Goal: Task Accomplishment & Management: Use online tool/utility

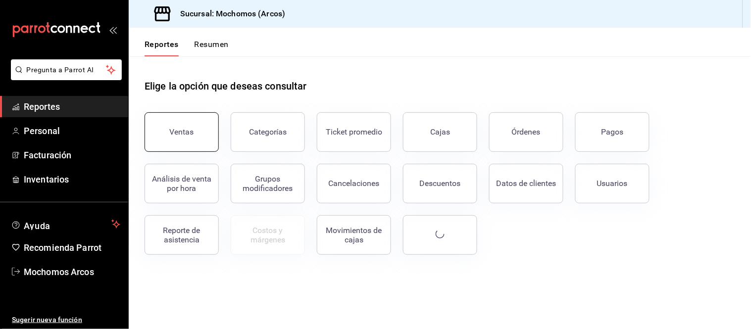
click at [174, 130] on div "Ventas" at bounding box center [182, 131] width 24 height 9
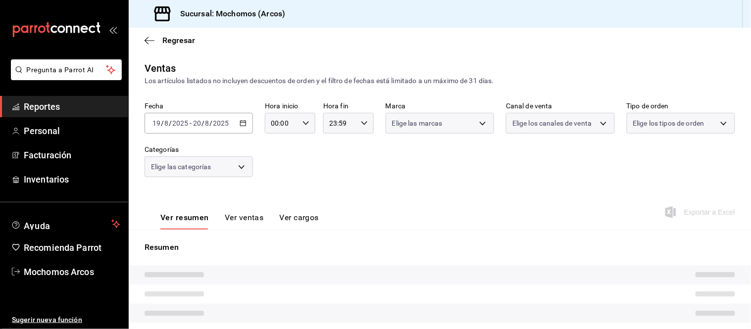
type input "03:00"
type input "02:59"
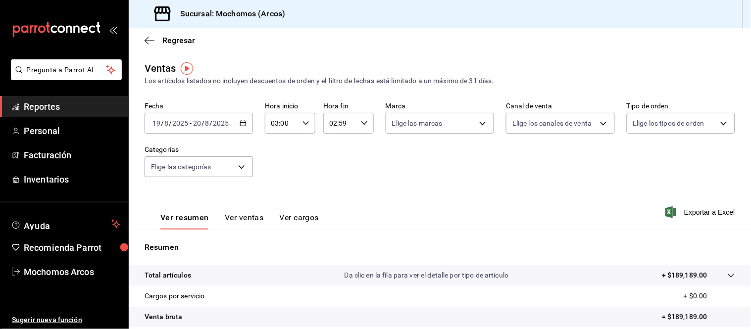
click at [243, 124] on icon "button" at bounding box center [243, 123] width 7 height 7
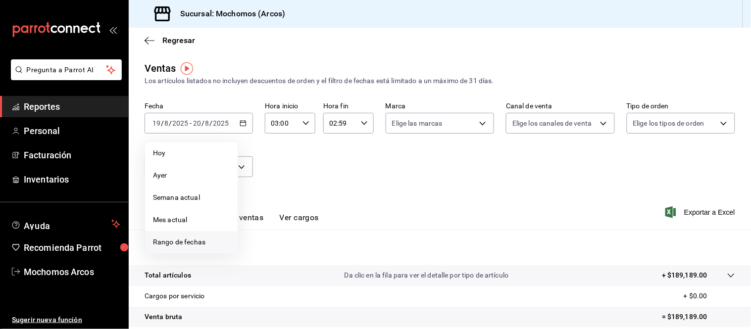
click at [186, 243] on span "Rango de fechas" at bounding box center [191, 242] width 77 height 10
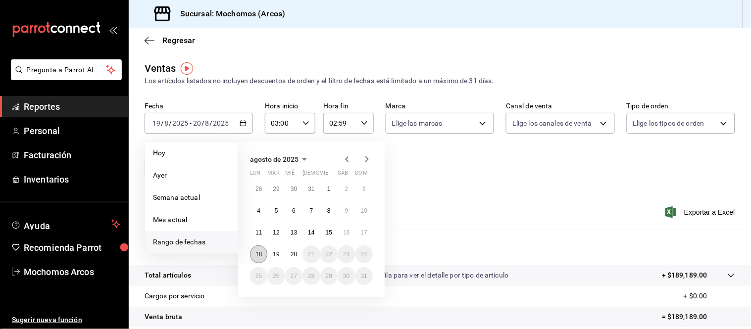
click at [260, 256] on abbr "18" at bounding box center [258, 254] width 6 height 7
click at [295, 257] on abbr "20" at bounding box center [294, 254] width 6 height 7
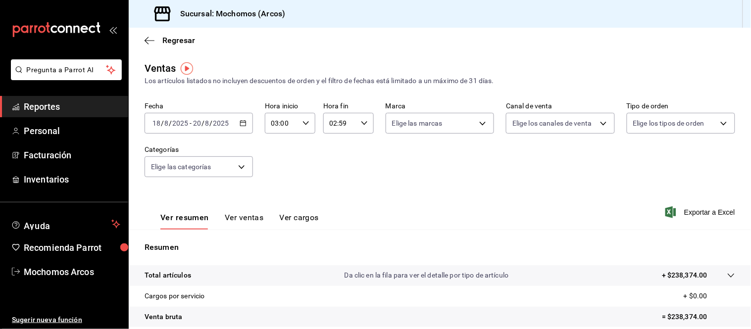
click at [303, 128] on div "03:00 Hora inicio" at bounding box center [290, 123] width 50 height 21
click at [274, 145] on span "00" at bounding box center [275, 148] width 9 height 8
type input "00:00"
click at [361, 132] on div at bounding box center [375, 164] width 751 height 329
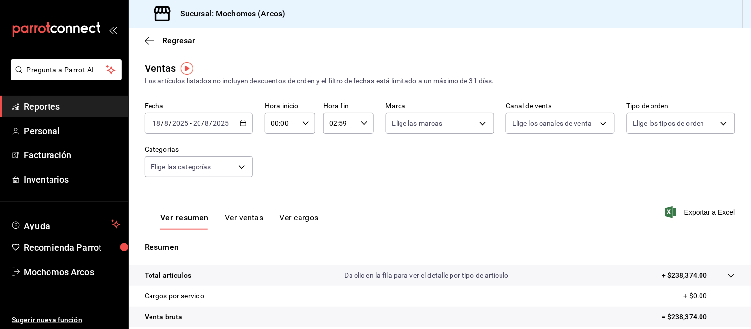
click at [364, 125] on icon "button" at bounding box center [364, 123] width 7 height 7
click at [234, 127] on div at bounding box center [375, 164] width 751 height 329
click at [241, 127] on icon "button" at bounding box center [243, 123] width 7 height 7
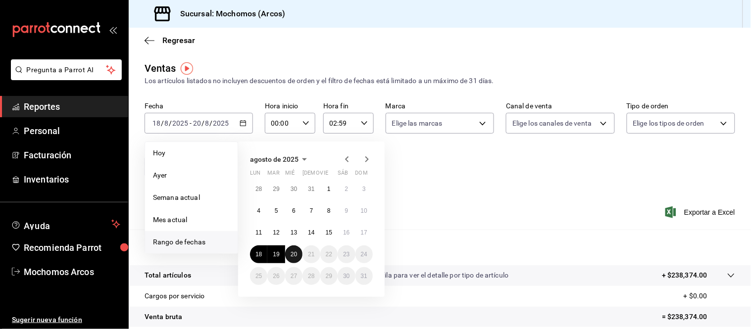
click at [293, 255] on abbr "20" at bounding box center [294, 254] width 6 height 7
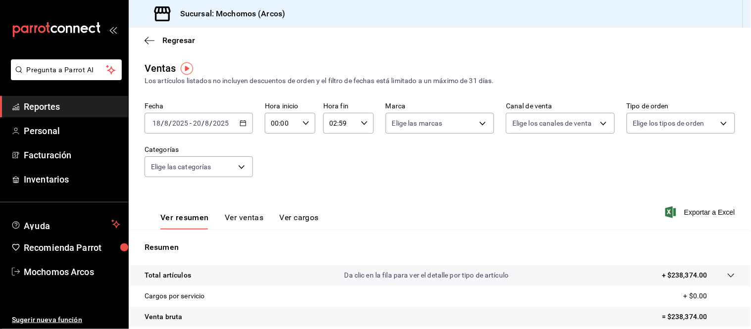
click at [239, 133] on div "[DATE] [DATE] - [DATE] [DATE]" at bounding box center [199, 123] width 108 height 21
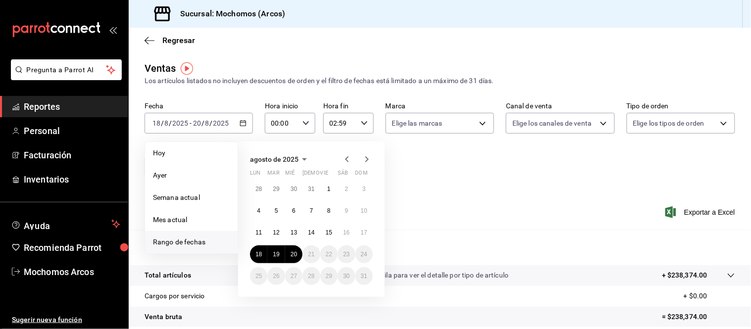
click at [200, 244] on span "Rango de fechas" at bounding box center [191, 242] width 77 height 10
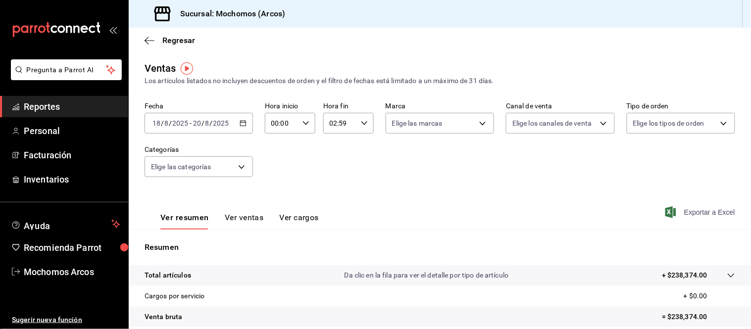
click at [701, 210] on span "Exportar a Excel" at bounding box center [701, 212] width 68 height 12
